Goal: Information Seeking & Learning: Learn about a topic

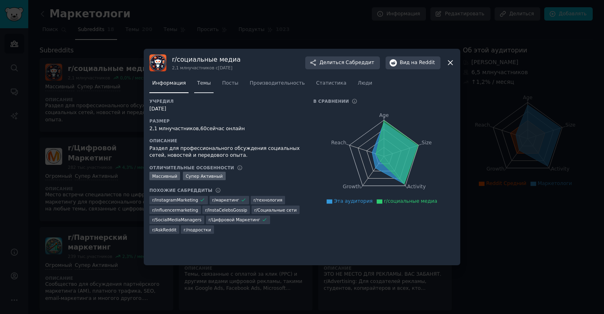
click at [205, 83] on font "Темы" at bounding box center [204, 83] width 14 height 6
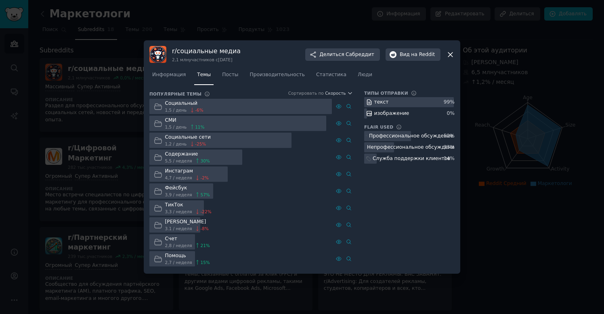
click at [454, 56] on div "r/ социальные медиа 2,1 млн участников с [DATE] Делиться Сабреддит Вид на Reddi…" at bounding box center [302, 157] width 316 height 234
drag, startPoint x: 449, startPoint y: 54, endPoint x: 438, endPoint y: 55, distance: 11.7
click at [449, 54] on icon at bounding box center [450, 54] width 4 height 4
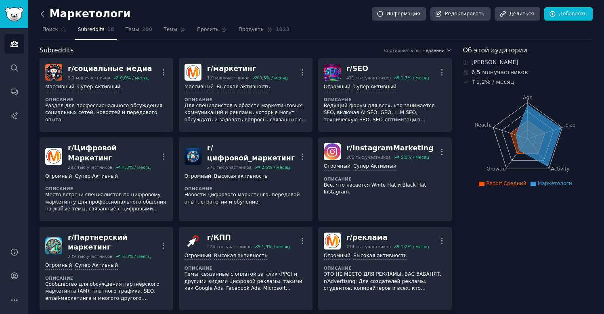
click at [40, 11] on icon at bounding box center [42, 14] width 8 height 8
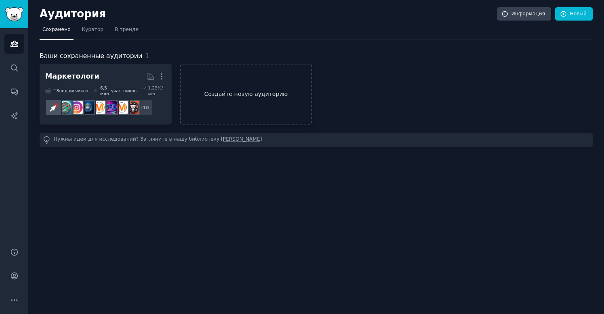
click at [245, 85] on link "Создайте новую аудиторию" at bounding box center [246, 94] width 132 height 61
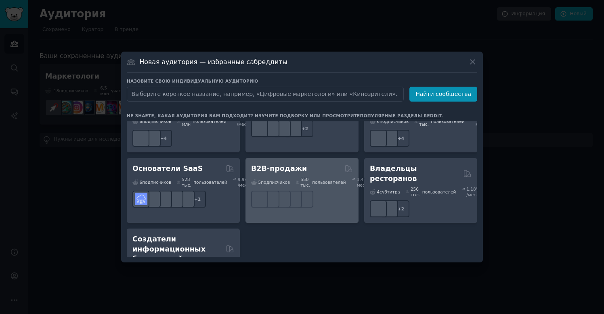
scroll to position [750, 0]
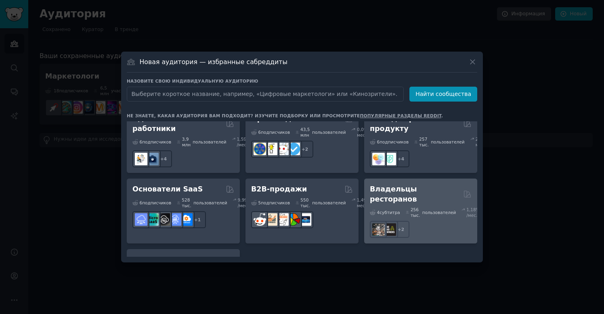
click at [417, 203] on font "Владельцы ресторанов" at bounding box center [393, 194] width 47 height 18
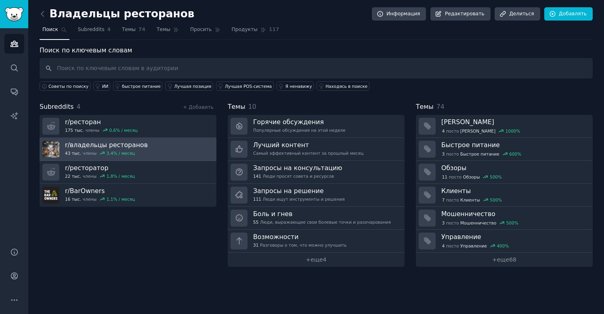
click at [172, 146] on link "r/ владельцы ресторанов 43 тыс. члены 3,4 % / месяц" at bounding box center [128, 149] width 177 height 23
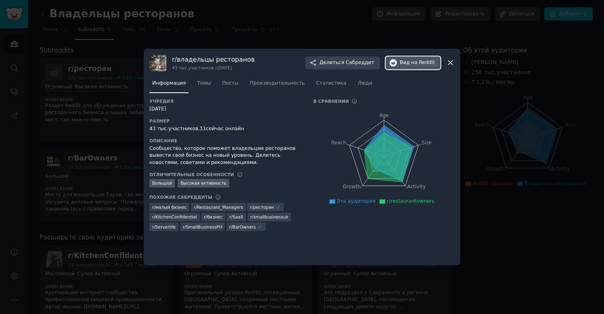
click at [403, 64] on font "Вид" at bounding box center [404, 63] width 10 height 6
